Goal: Transaction & Acquisition: Download file/media

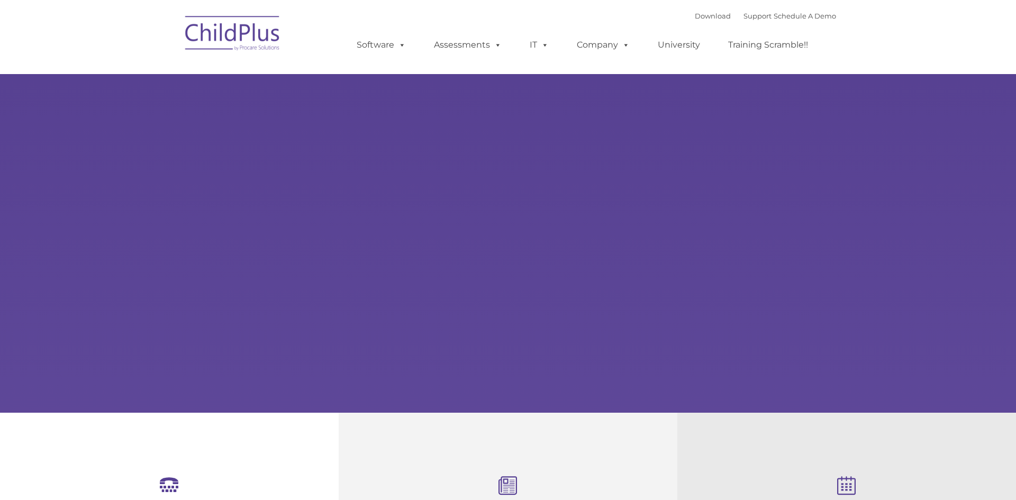
type input ""
select select "MEDIUM"
type input ""
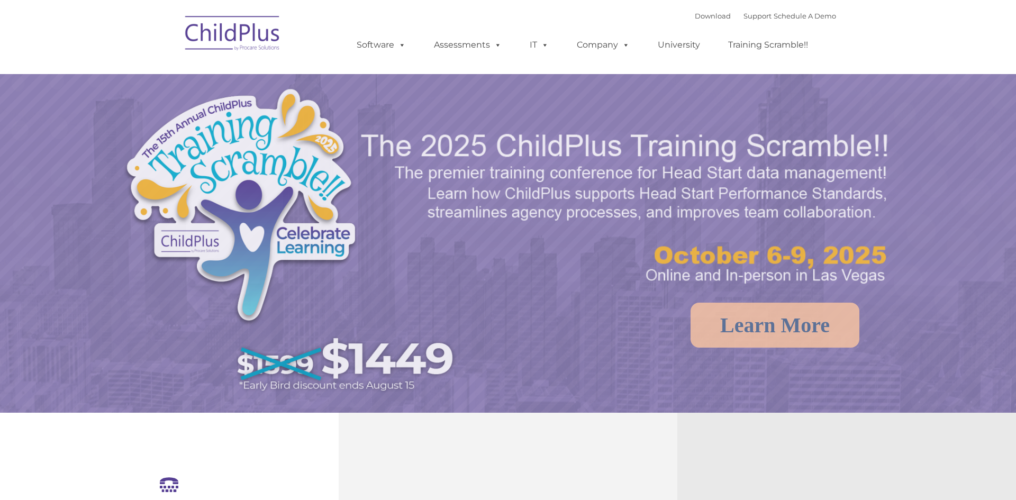
select select "MEDIUM"
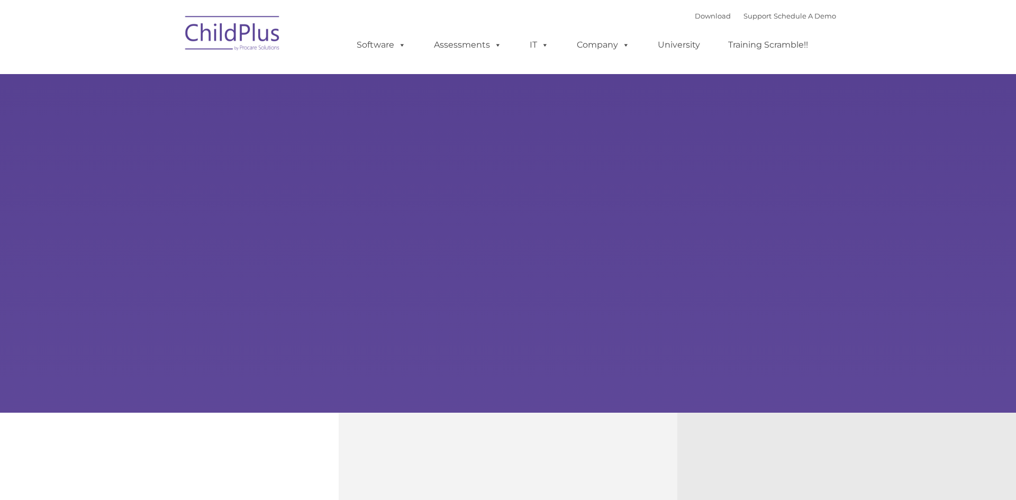
type input ""
select select "MEDIUM"
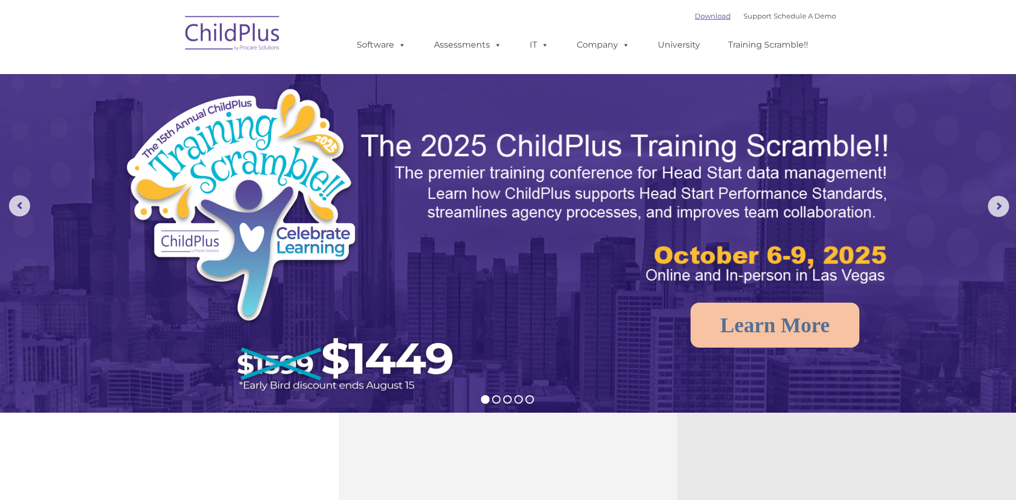
click at [700, 18] on link "Download" at bounding box center [713, 16] width 36 height 8
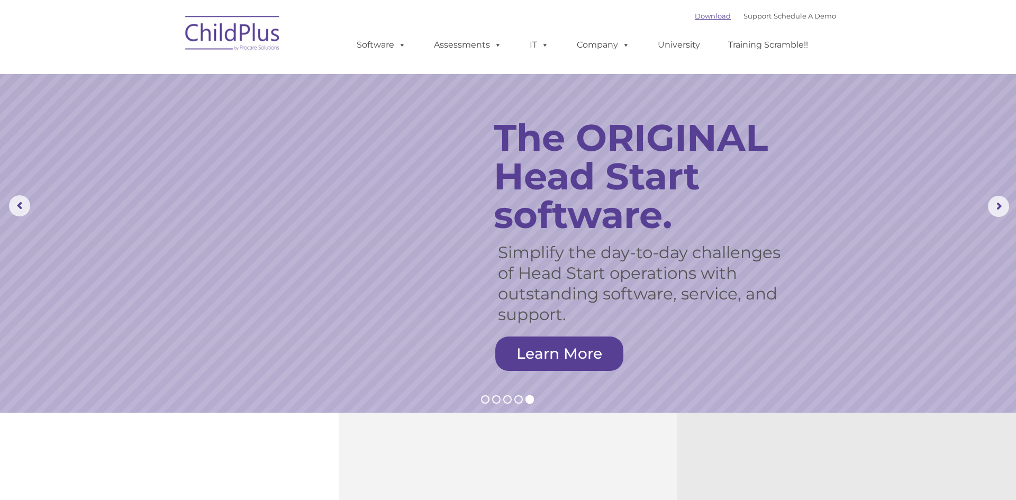
click at [695, 16] on link "Download" at bounding box center [713, 16] width 36 height 8
